Goal: Transaction & Acquisition: Purchase product/service

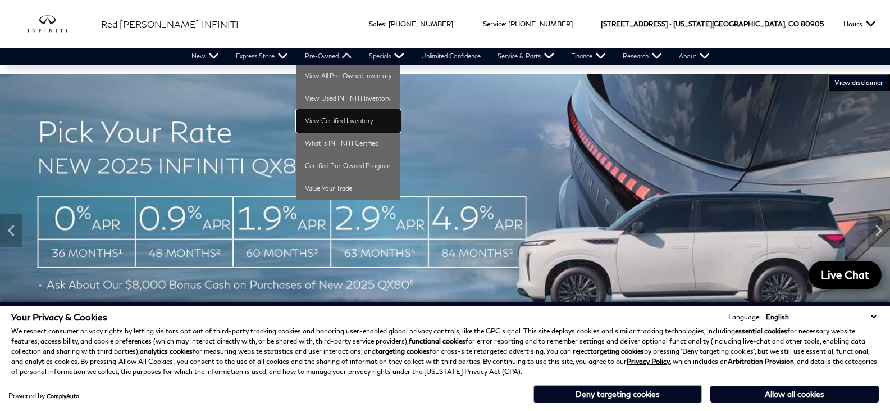
click at [329, 117] on link "View Certified Inventory" at bounding box center [349, 121] width 104 height 22
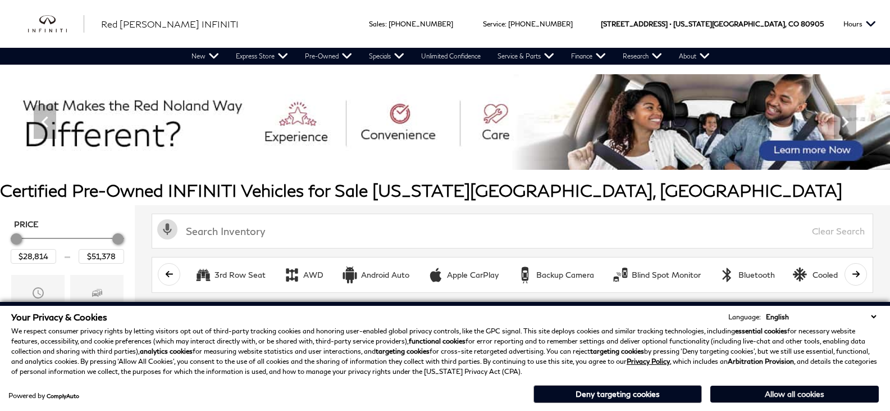
click at [740, 389] on button "Allow all cookies" at bounding box center [794, 393] width 168 height 17
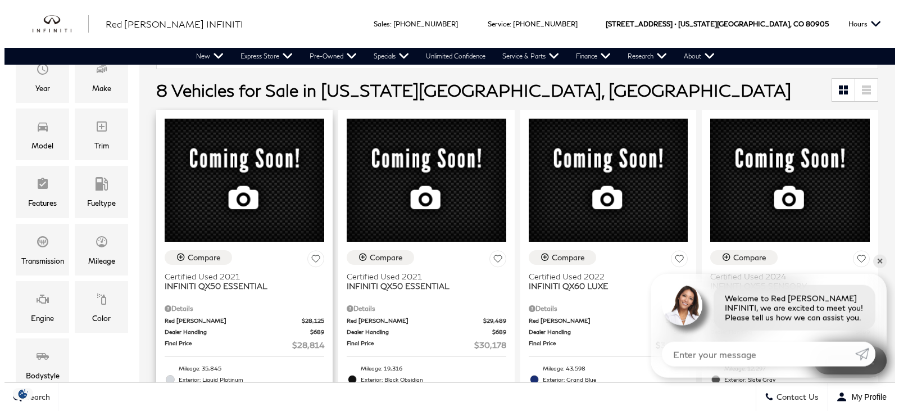
scroll to position [112, 0]
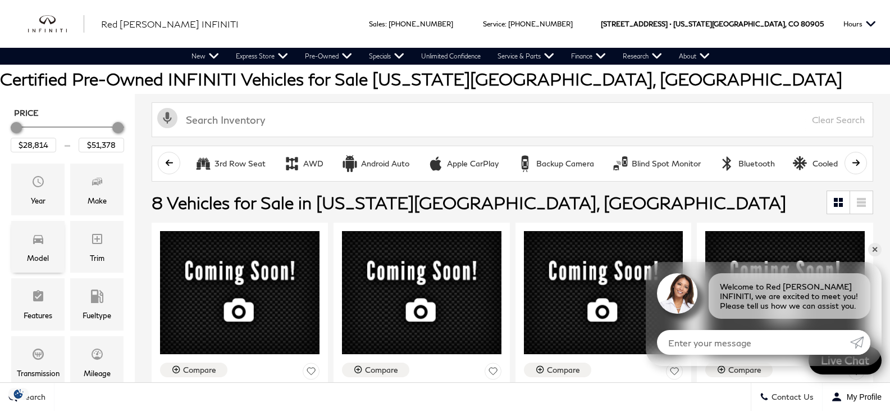
click at [40, 250] on span "Model" at bounding box center [37, 240] width 13 height 22
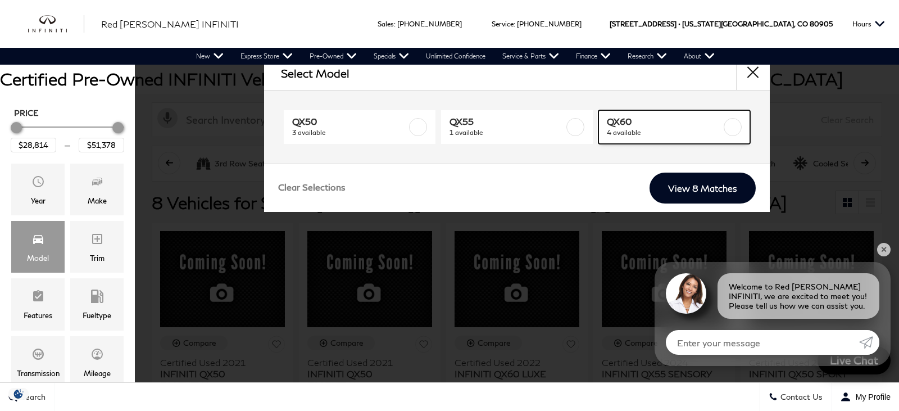
click at [728, 123] on label at bounding box center [732, 127] width 18 height 18
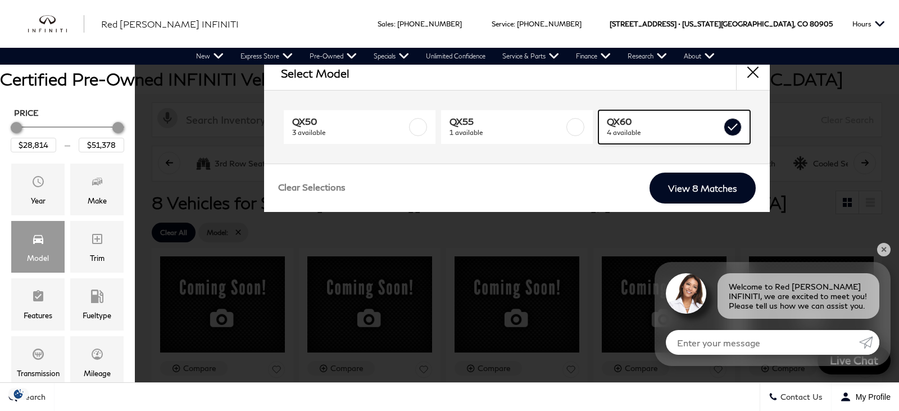
type input "$38,678"
checkbox input "true"
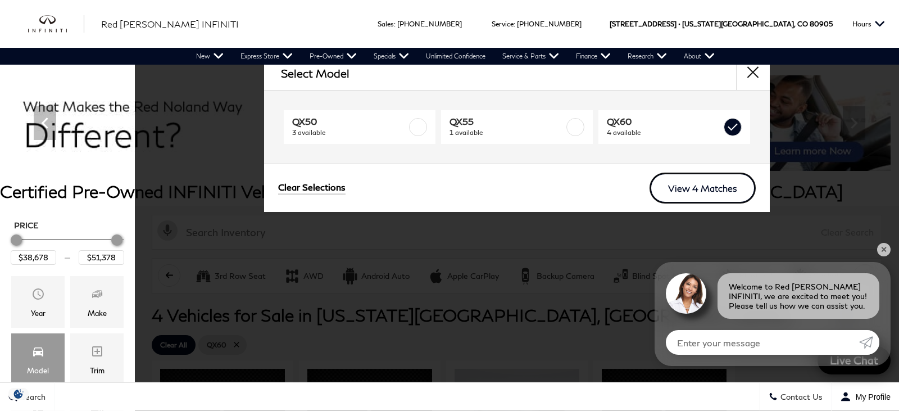
click at [705, 184] on link "View 4 Matches" at bounding box center [702, 187] width 106 height 31
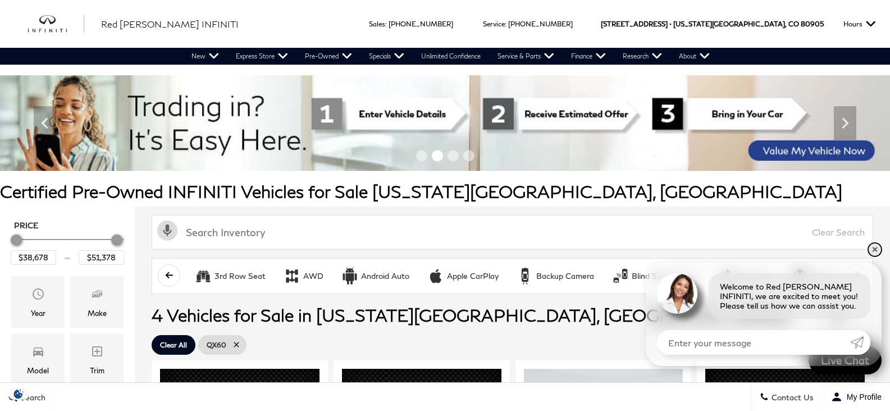
click at [876, 248] on link "✕" at bounding box center [874, 249] width 13 height 13
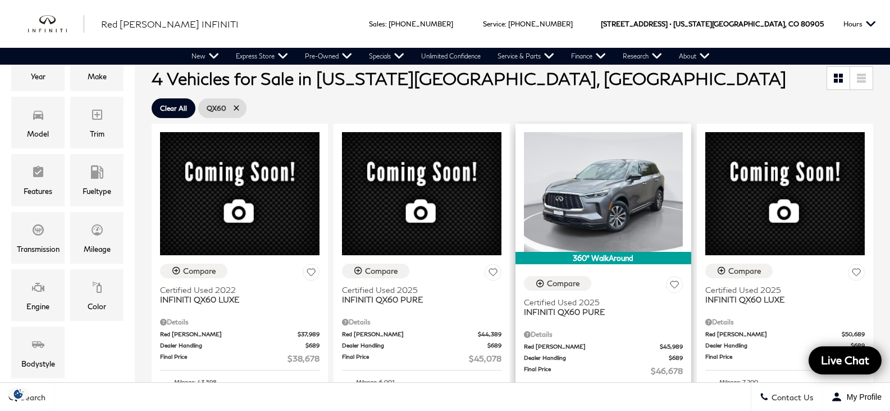
scroll to position [225, 0]
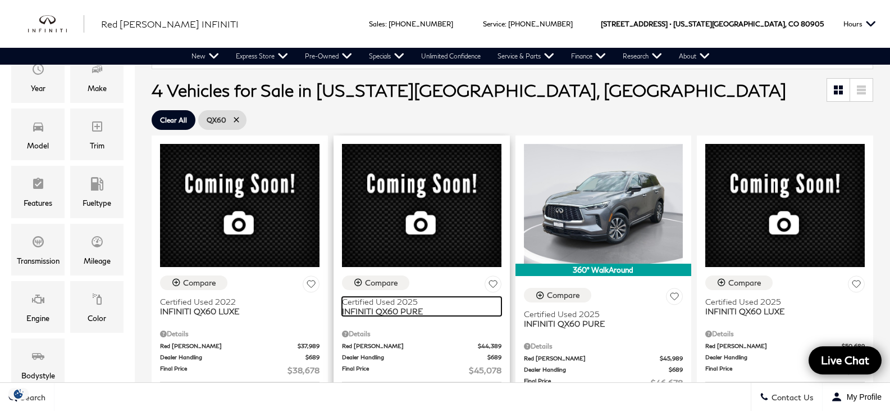
click at [357, 297] on span "Certified Used 2025" at bounding box center [417, 302] width 151 height 10
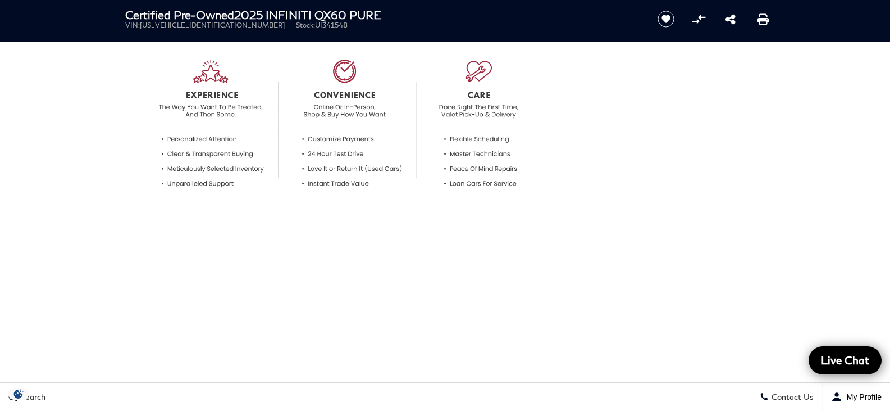
scroll to position [337, 0]
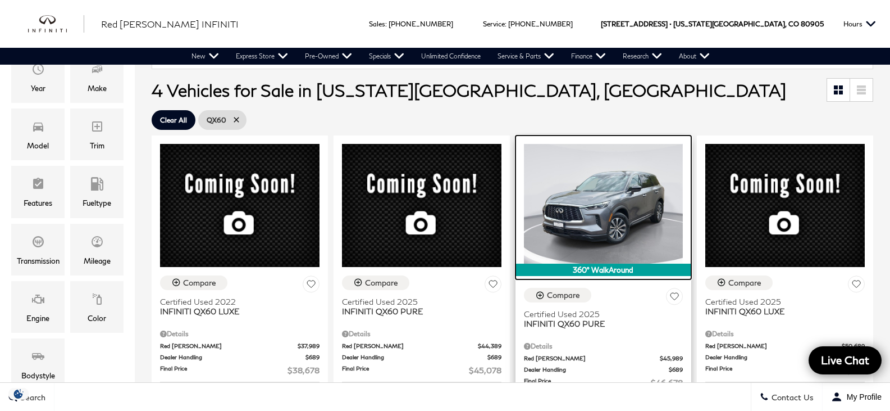
click at [524, 217] on img at bounding box center [603, 204] width 159 height 120
